Goal: Submit feedback/report problem

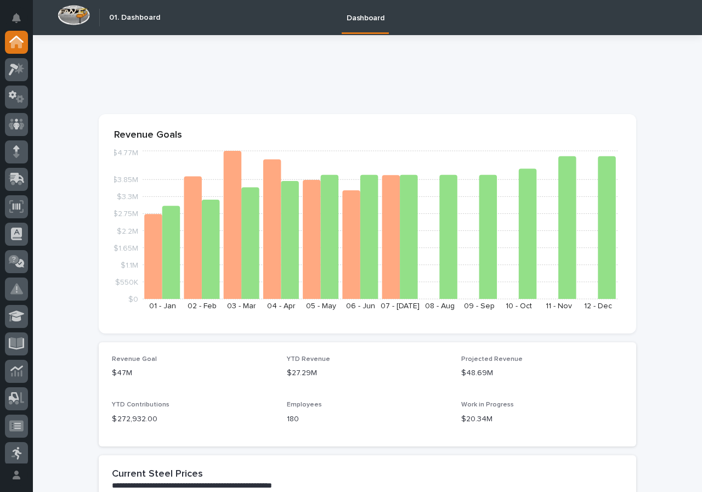
click at [30, 72] on div at bounding box center [16, 247] width 33 height 433
click at [20, 73] on icon at bounding box center [17, 69] width 16 height 13
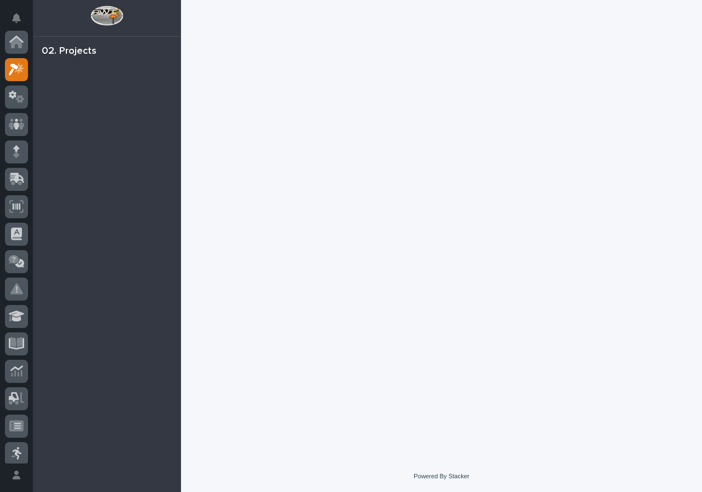
scroll to position [27, 0]
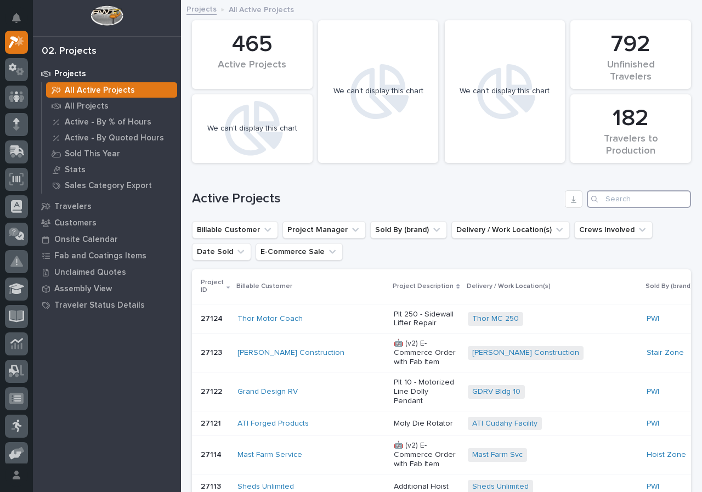
click at [598, 201] on input "Search" at bounding box center [639, 199] width 104 height 18
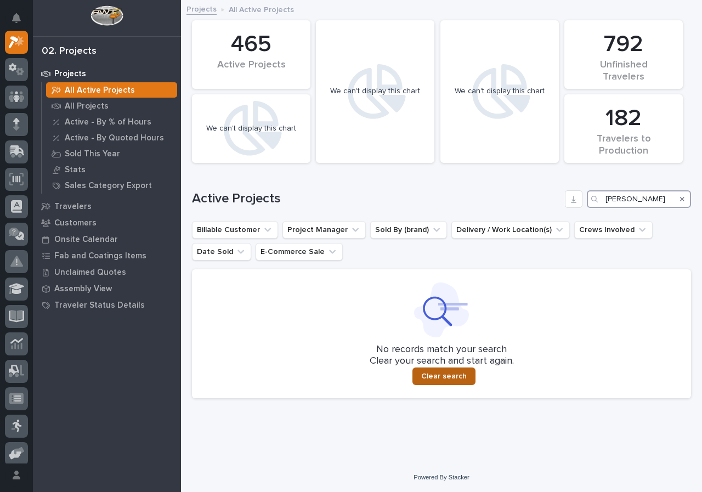
type input "[PERSON_NAME]"
click at [429, 368] on button "Clear search" at bounding box center [443, 376] width 63 height 18
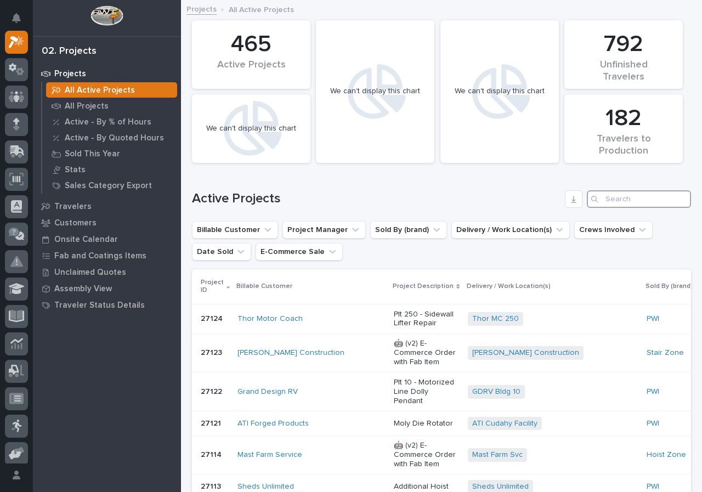
click at [650, 203] on input "Search" at bounding box center [639, 199] width 104 height 18
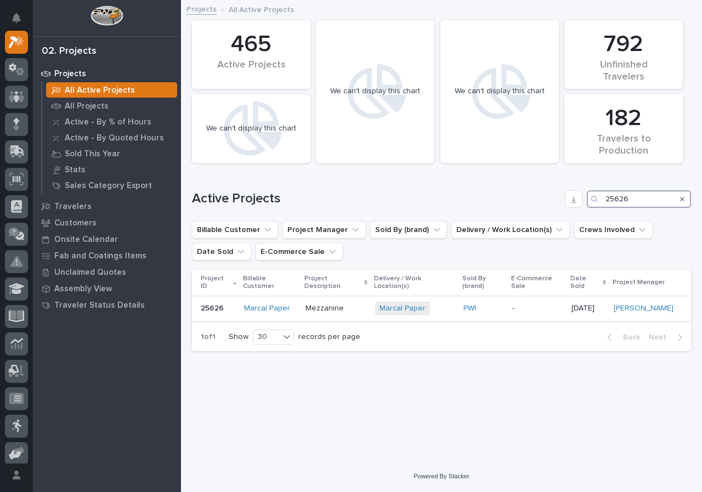
type input "25626"
click at [363, 304] on p "Mezzanine" at bounding box center [335, 308] width 61 height 9
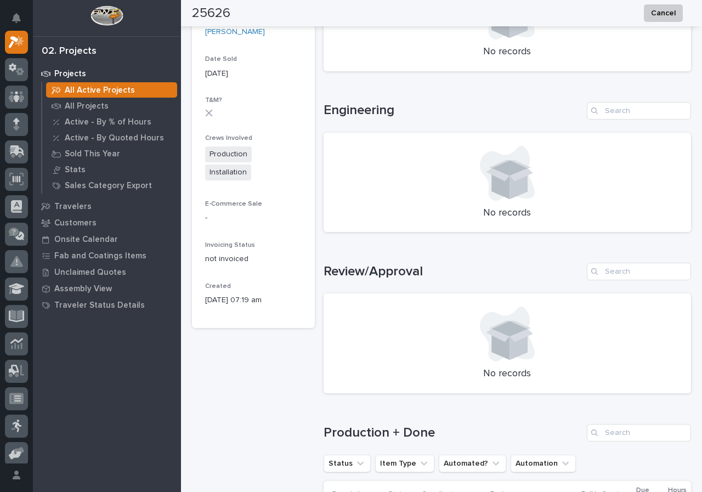
scroll to position [603, 0]
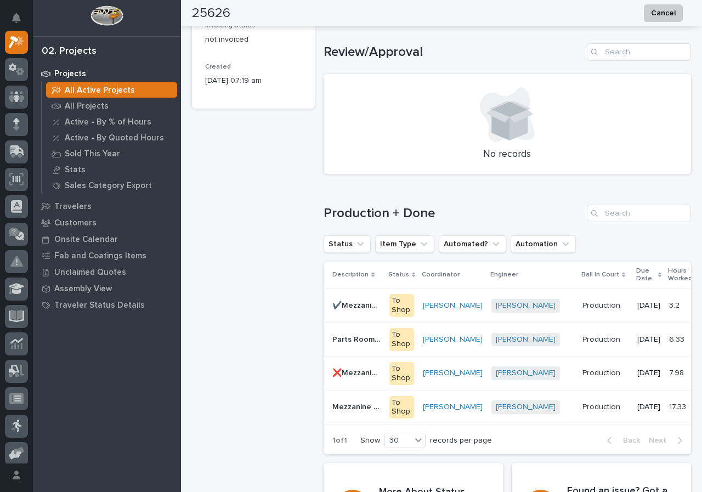
click at [351, 407] on p "Mezzanine VRC" at bounding box center [357, 406] width 50 height 12
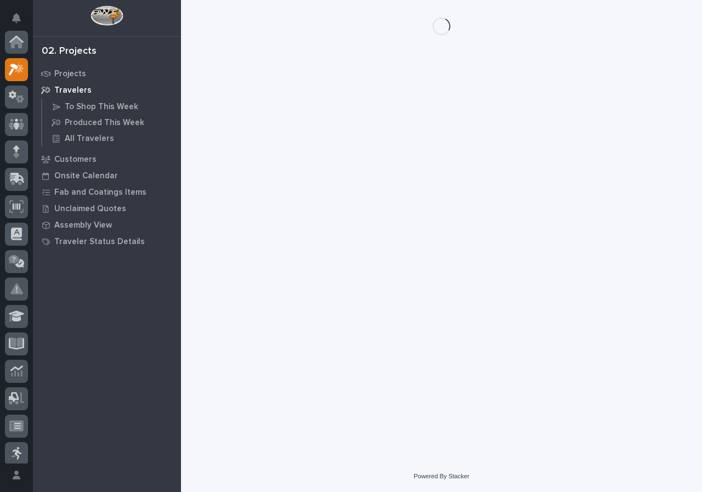
scroll to position [27, 0]
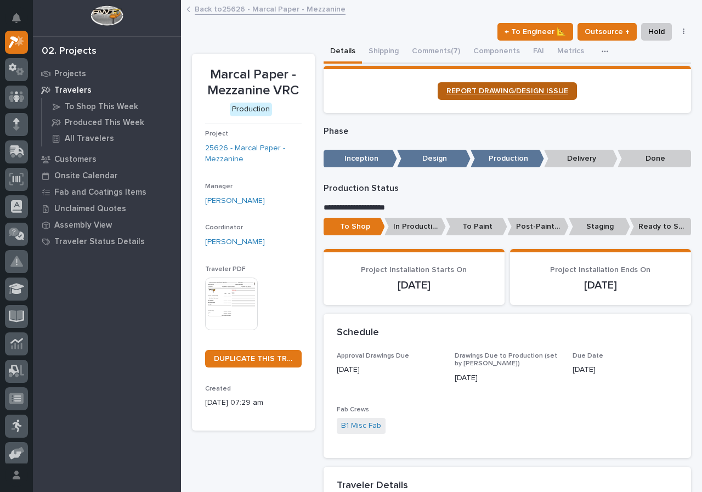
click at [488, 96] on link "REPORT DRAWING/DESIGN ISSUE" at bounding box center [506, 91] width 139 height 18
